Goal: Find specific page/section: Find specific page/section

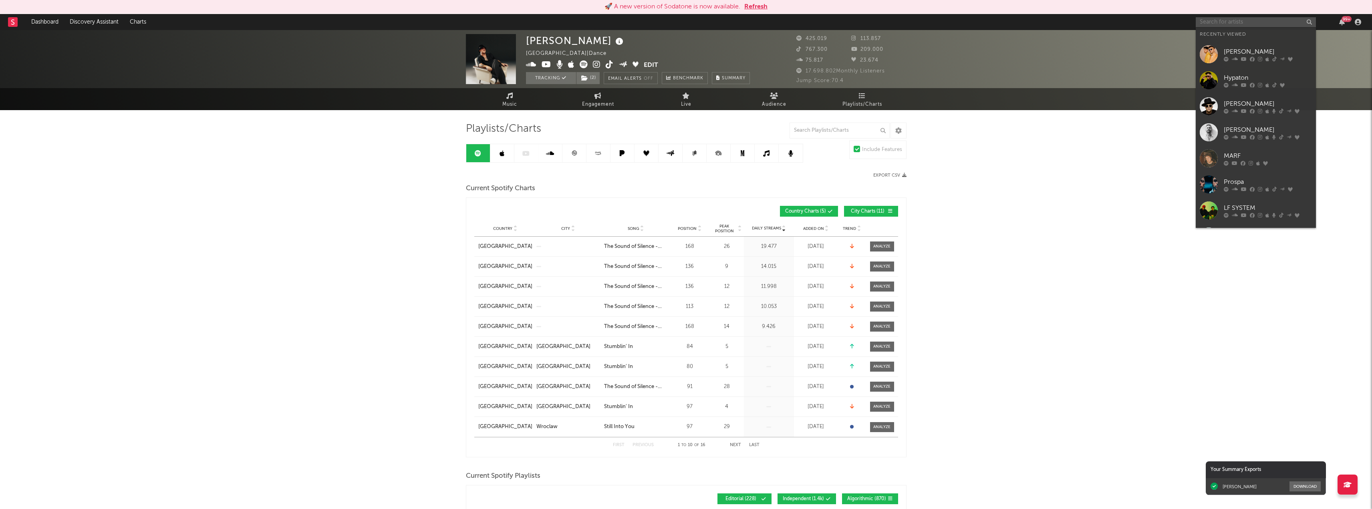
click at [1233, 20] on input "text" at bounding box center [1256, 22] width 120 height 10
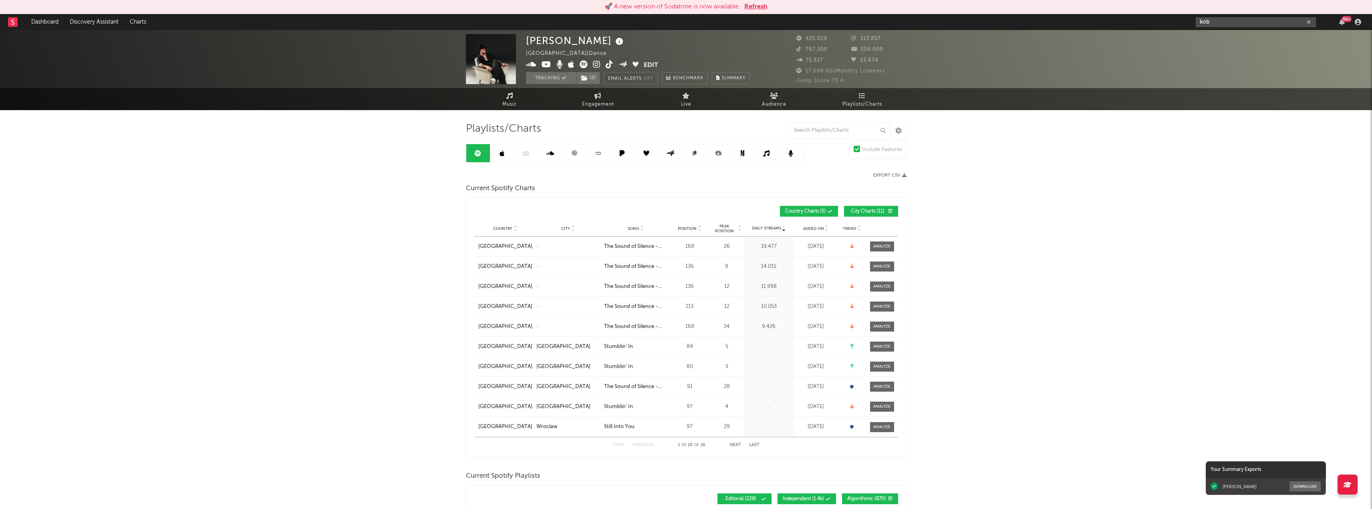
type input "kob"
drag, startPoint x: 1219, startPoint y: 24, endPoint x: 1190, endPoint y: 23, distance: 29.6
click at [1190, 23] on nav "Dashboard Discovery Assistant Charts kob 99 +" at bounding box center [686, 22] width 1372 height 16
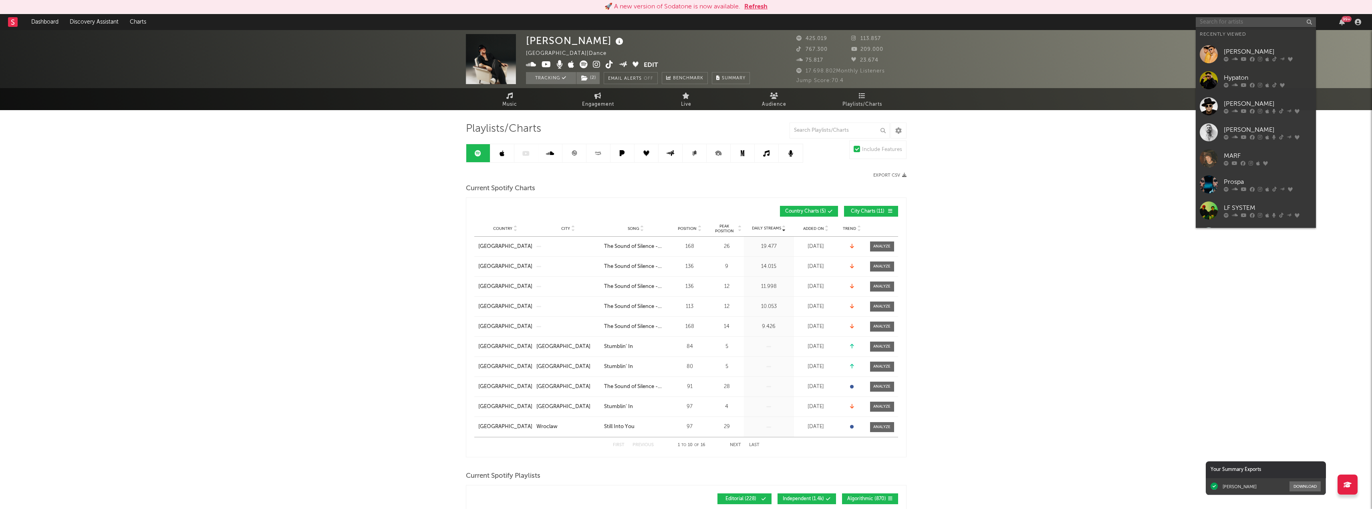
paste input "Kobz2x"
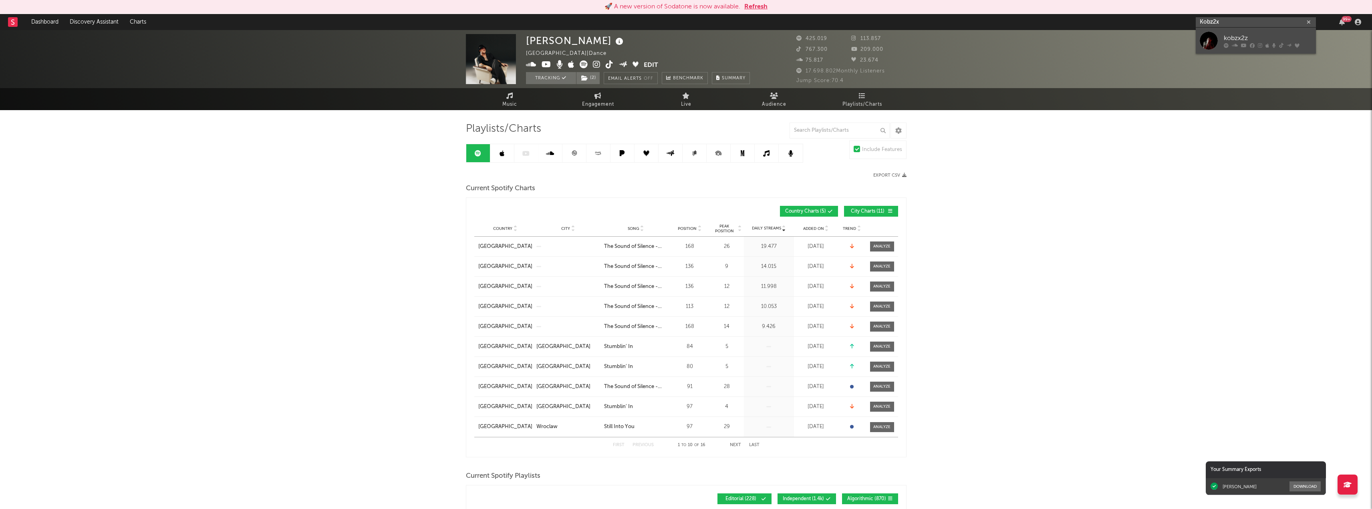
type input "Kobz2x"
click at [1238, 31] on link "kobzx2z" at bounding box center [1256, 41] width 120 height 26
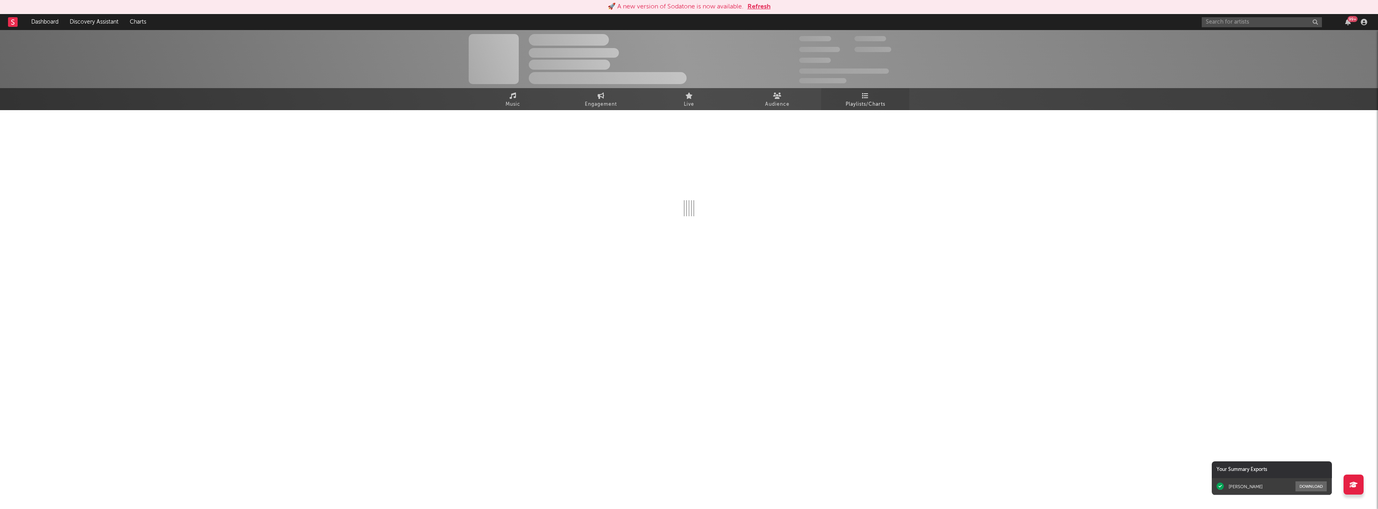
click at [865, 100] on span "Playlists/Charts" at bounding box center [866, 105] width 40 height 10
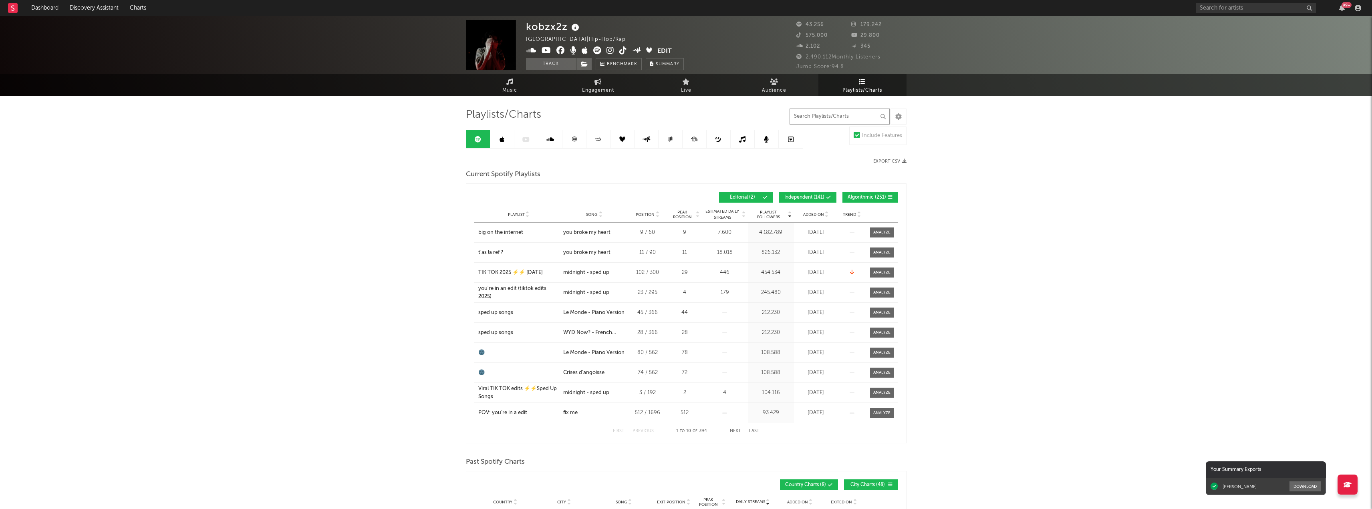
click at [830, 117] on input "text" at bounding box center [840, 117] width 100 height 16
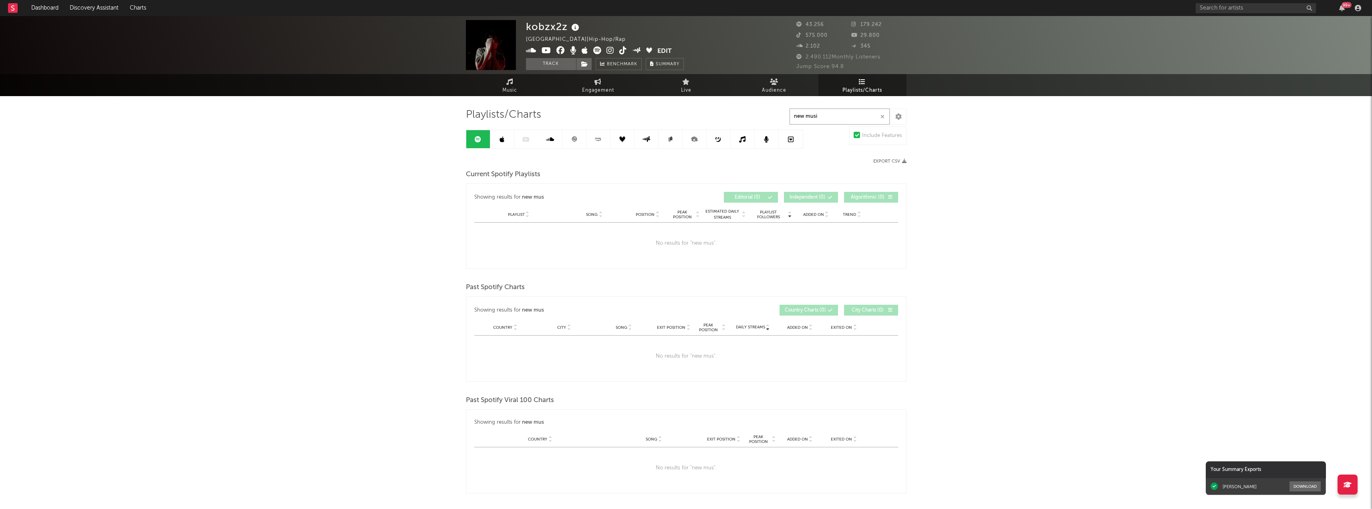
type input "new music"
drag, startPoint x: 832, startPoint y: 116, endPoint x: 781, endPoint y: 120, distance: 50.6
click at [781, 120] on div "Playlists/Charts new music Include Features Export CSV Current Spotify Playlist…" at bounding box center [686, 357] width 441 height 498
